Goal: Find specific page/section: Find specific page/section

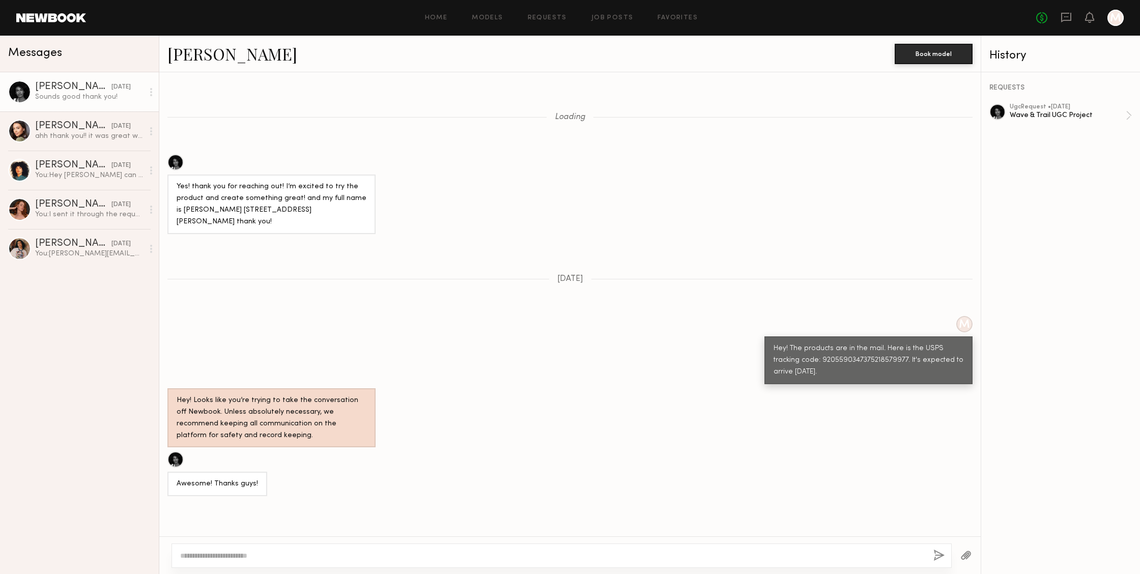
scroll to position [724, 0]
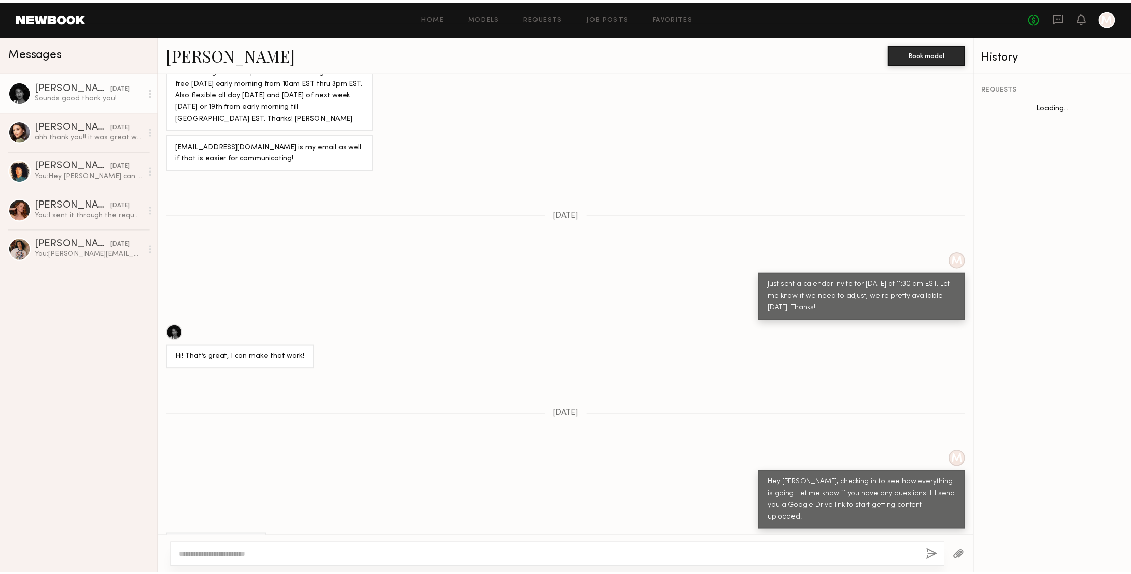
scroll to position [724, 0]
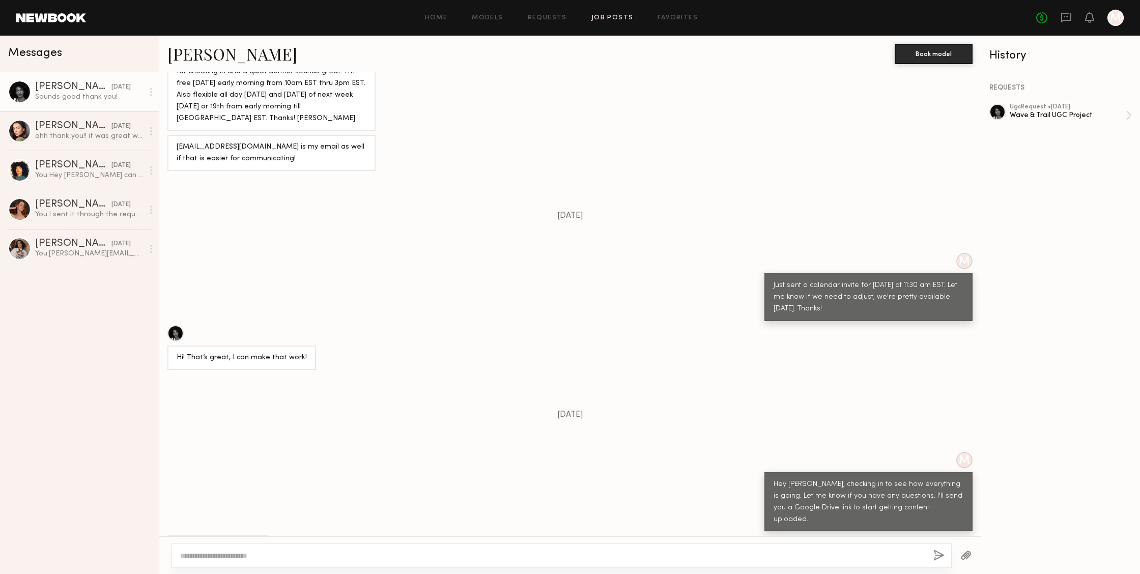
click at [591, 19] on link "Job Posts" at bounding box center [612, 18] width 42 height 7
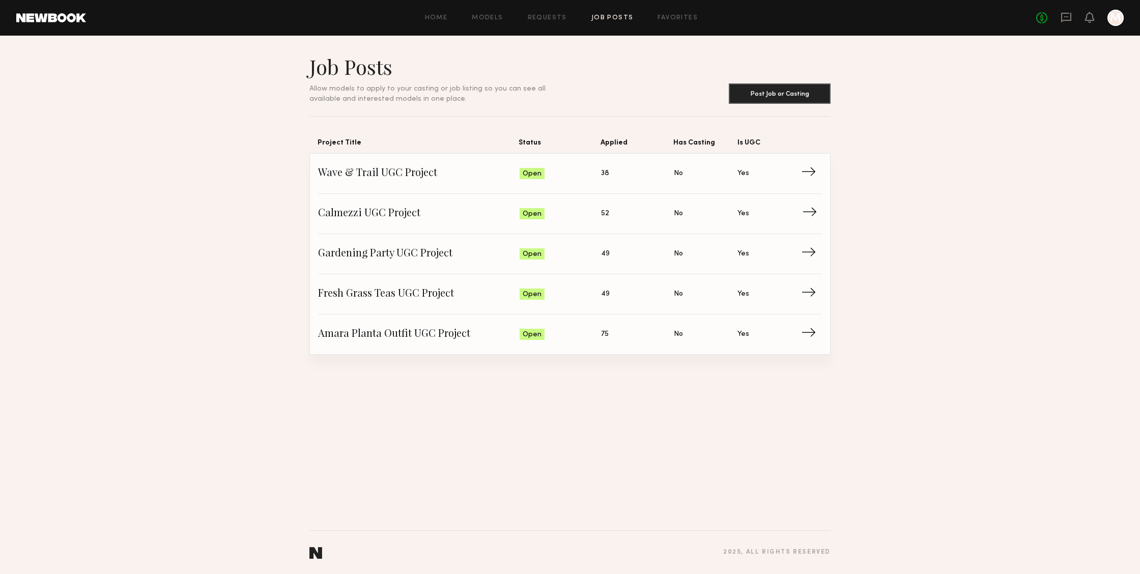
click at [784, 220] on span "Is UGC: Yes" at bounding box center [769, 213] width 64 height 15
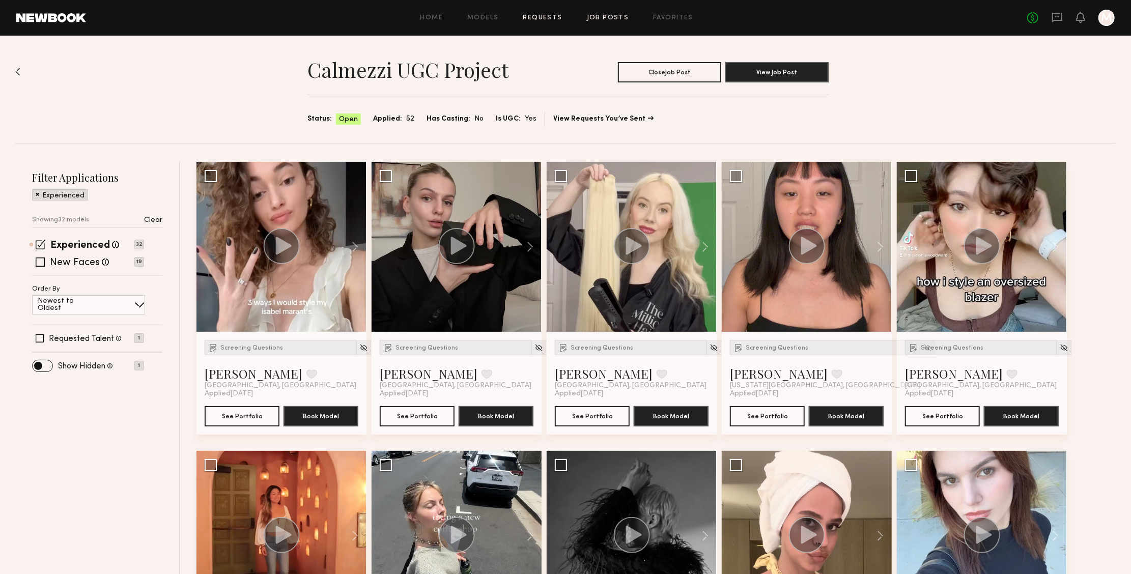
click at [550, 16] on link "Requests" at bounding box center [542, 18] width 39 height 7
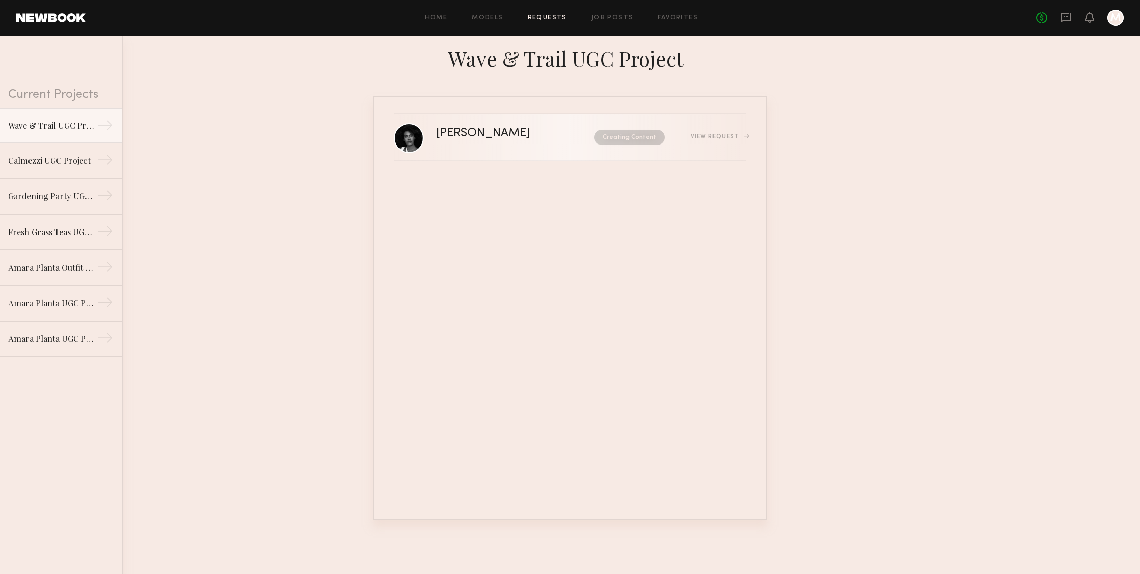
click at [742, 143] on div "Ashley C. Creating Content View Request" at bounding box center [591, 137] width 310 height 19
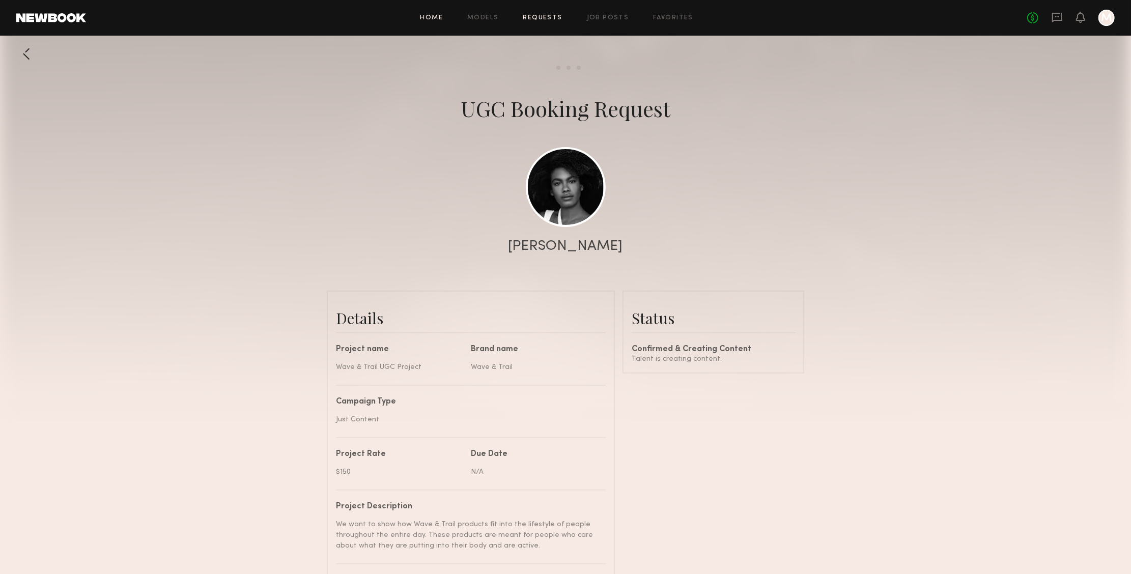
click at [423, 16] on link "Home" at bounding box center [431, 18] width 23 height 7
